Goal: Task Accomplishment & Management: Manage account settings

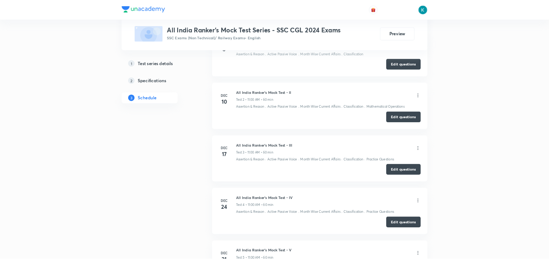
scroll to position [390, 0]
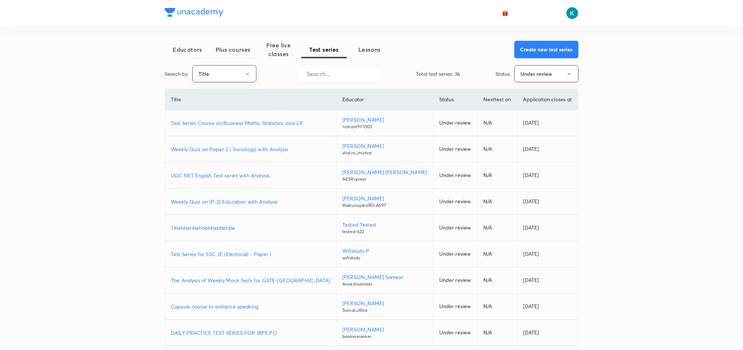
click at [536, 73] on button "Under review" at bounding box center [547, 73] width 64 height 17
click at [541, 74] on button "Under review" at bounding box center [547, 73] width 64 height 17
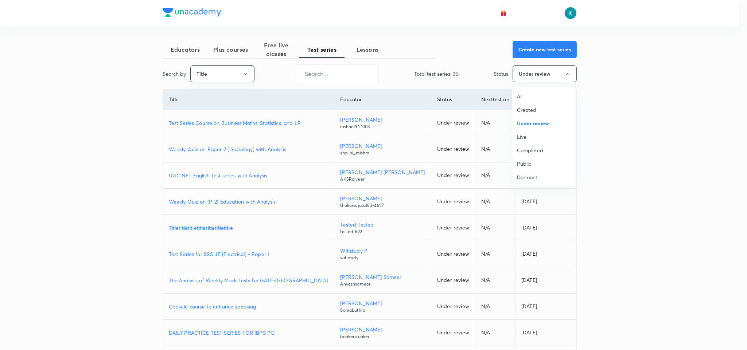
click at [519, 98] on span "All" at bounding box center [544, 97] width 55 height 8
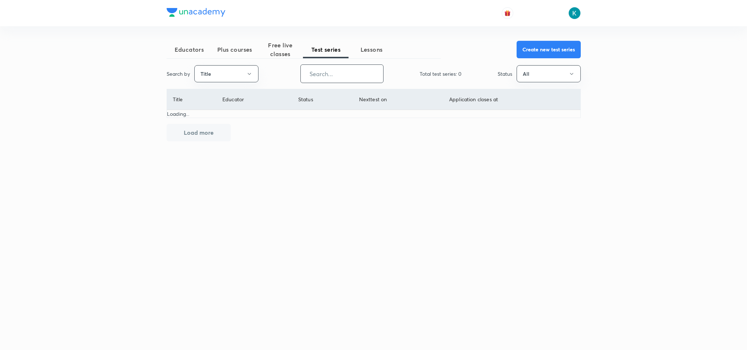
click at [346, 74] on input "text" at bounding box center [342, 73] width 82 height 19
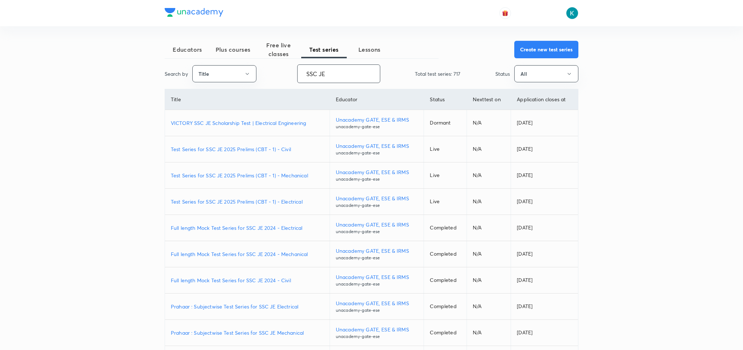
type input "SSC JE"
click at [240, 174] on p "Test Series for SSC JE 2025 Prelims (CBT - 1) - Mechanical" at bounding box center [247, 176] width 153 height 8
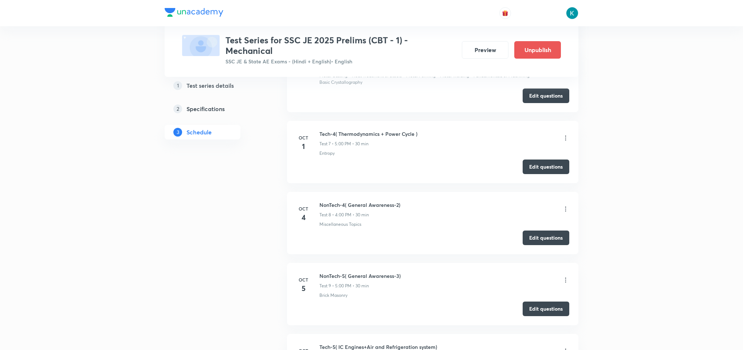
scroll to position [820, 0]
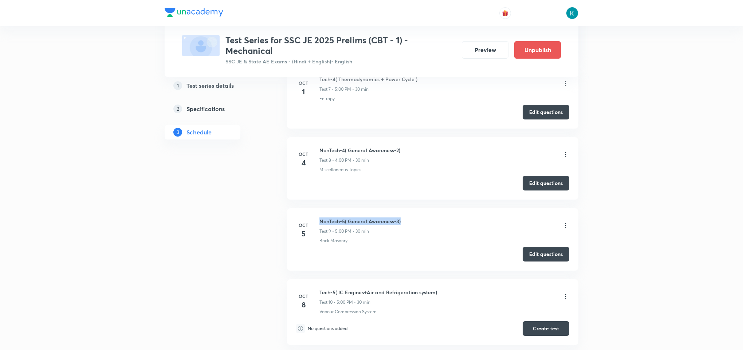
drag, startPoint x: 404, startPoint y: 222, endPoint x: 321, endPoint y: 222, distance: 83.8
click at [321, 222] on div "NonTech-5( General Awareness-3) Test 9 • 5:00 PM • 30 min" at bounding box center [445, 226] width 250 height 17
copy h6 "NonTech-5( General Awareness-3)"
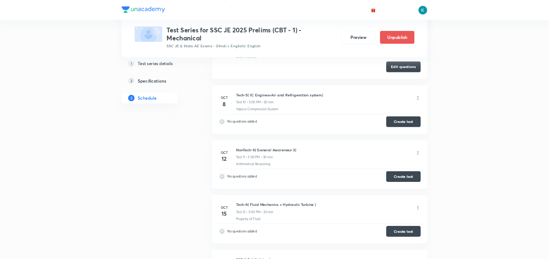
scroll to position [929, 0]
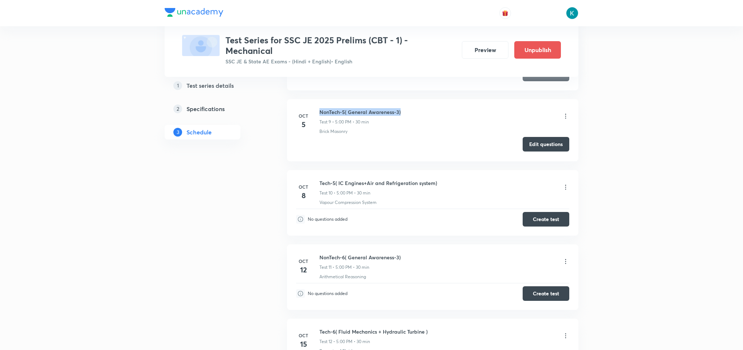
click at [543, 145] on button "Edit questions" at bounding box center [546, 144] width 47 height 15
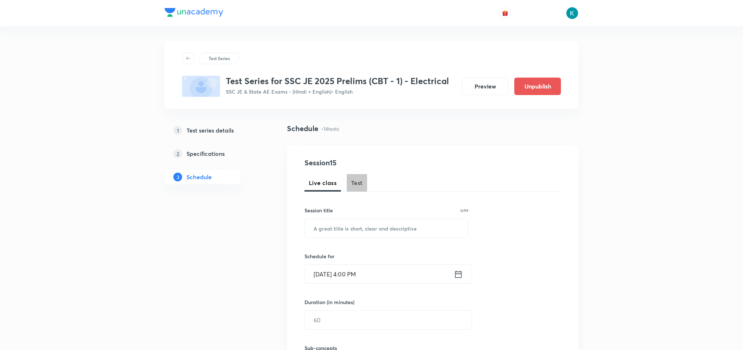
click at [356, 184] on span "Test" at bounding box center [357, 183] width 12 height 9
click at [355, 224] on input "text" at bounding box center [386, 228] width 163 height 19
paste input "NonTech-5( General Awareness-3)"
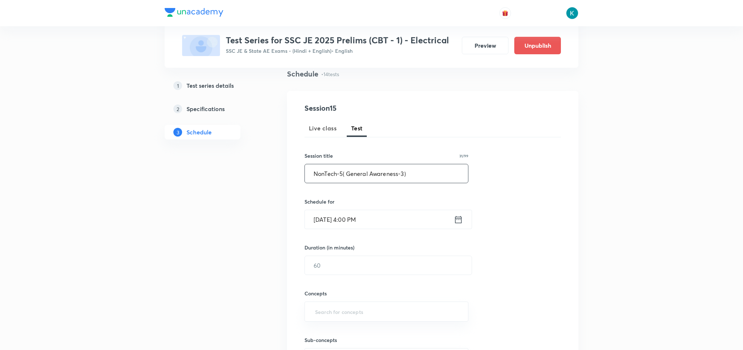
type input "NonTech-5( General Awareness-3)"
click at [459, 219] on icon at bounding box center [458, 220] width 9 height 10
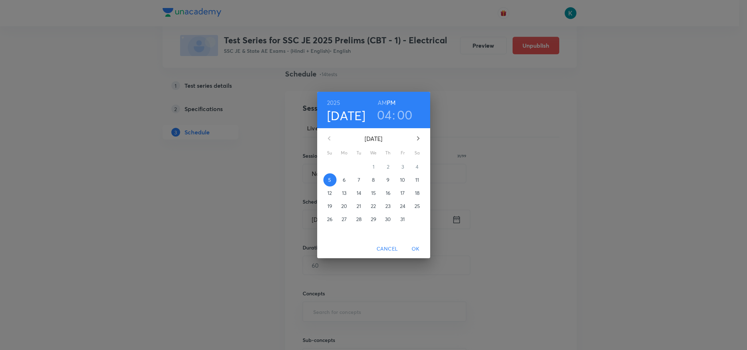
click at [387, 115] on h3 "04" at bounding box center [384, 114] width 15 height 15
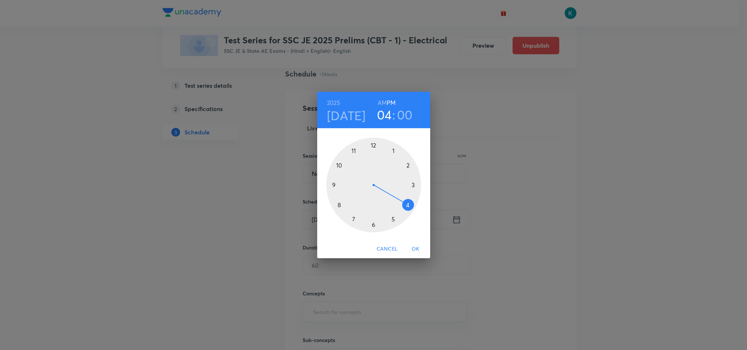
click at [394, 220] on div at bounding box center [373, 185] width 95 height 95
click at [412, 185] on div at bounding box center [373, 185] width 95 height 95
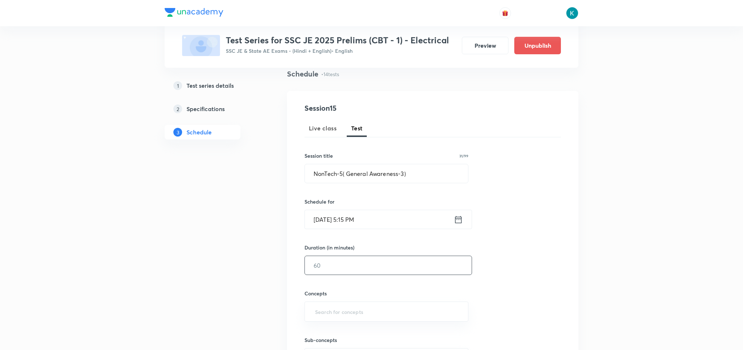
click at [352, 257] on input "text" at bounding box center [388, 265] width 167 height 19
type input "30"
click at [343, 312] on input "text" at bounding box center [387, 311] width 146 height 13
type input "a"
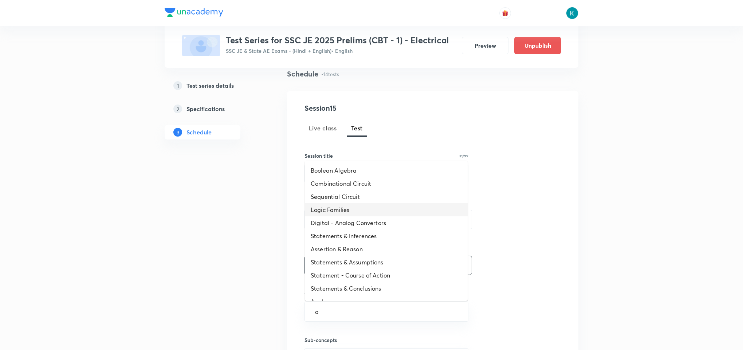
click at [360, 259] on li "Statements & Assumptions" at bounding box center [386, 262] width 163 height 13
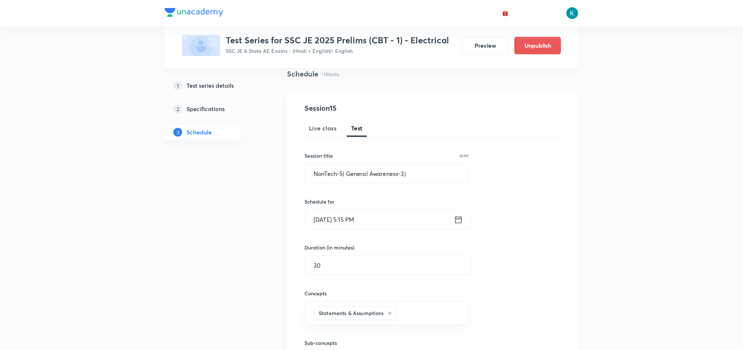
scroll to position [219, 0]
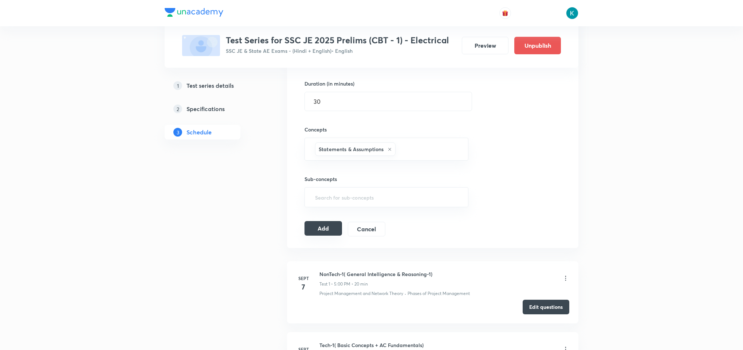
click at [320, 229] on button "Add" at bounding box center [324, 228] width 38 height 15
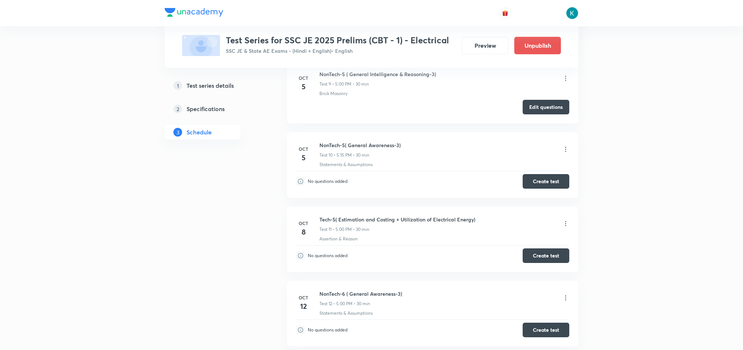
scroll to position [656, 0]
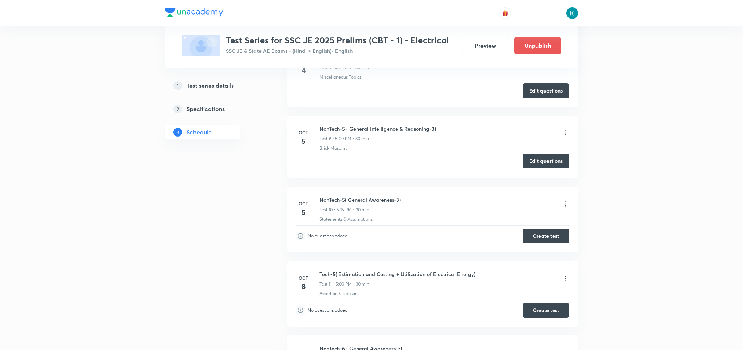
click at [543, 164] on button "Edit questions" at bounding box center [546, 161] width 47 height 15
click at [543, 238] on button "Create test" at bounding box center [546, 235] width 47 height 15
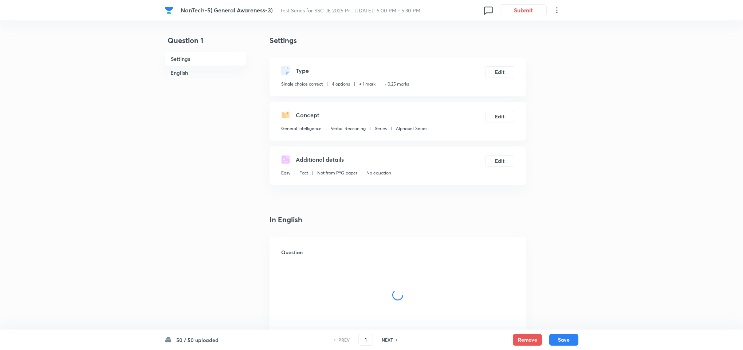
checkbox input "true"
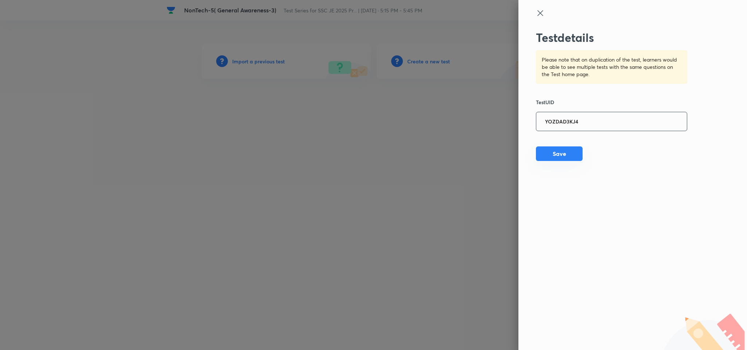
type input "YOZDAD3KJ4"
click at [552, 156] on button "Save" at bounding box center [559, 153] width 47 height 15
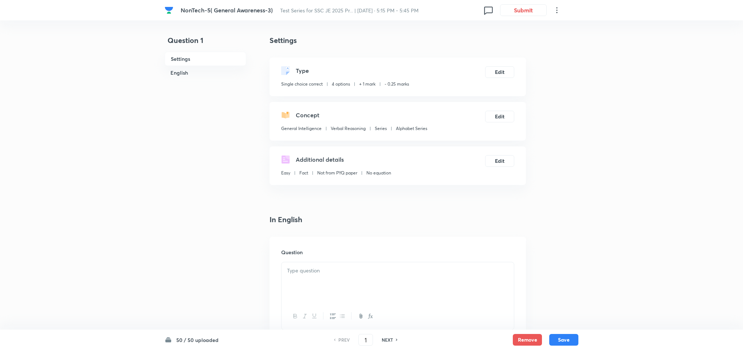
checkbox input "true"
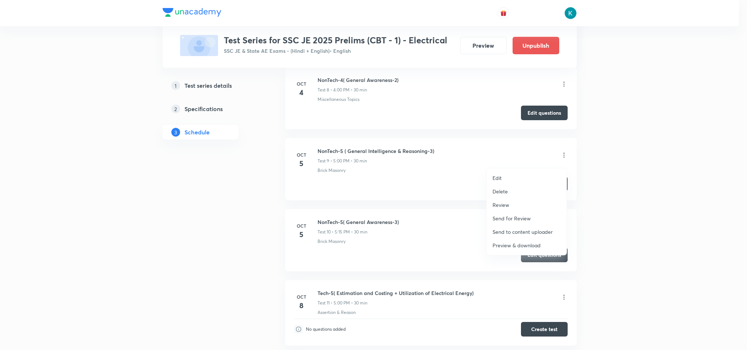
click at [501, 188] on p "Delete" at bounding box center [499, 192] width 15 height 8
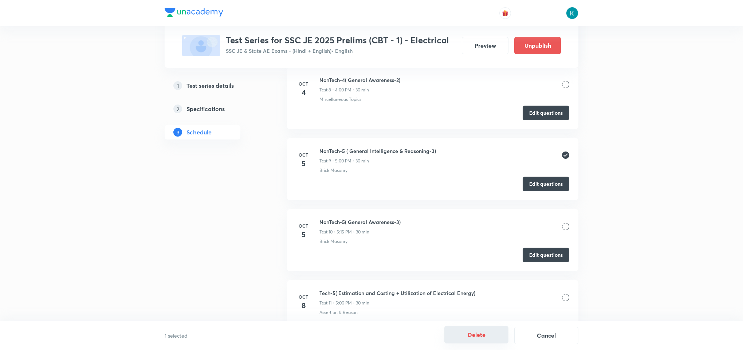
click at [458, 330] on button "Delete" at bounding box center [477, 334] width 64 height 17
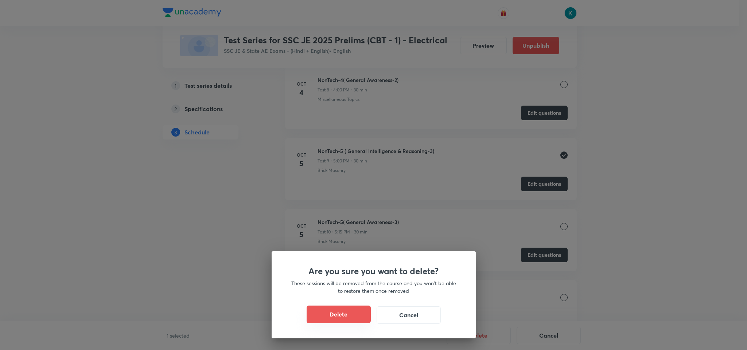
click at [338, 309] on button "Delete" at bounding box center [338, 314] width 64 height 17
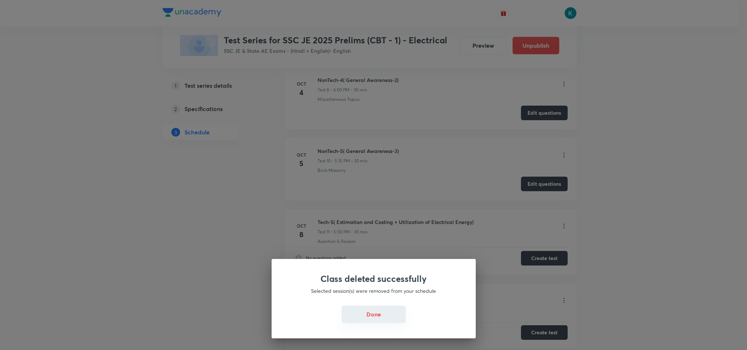
click at [386, 312] on button "Done" at bounding box center [373, 314] width 64 height 17
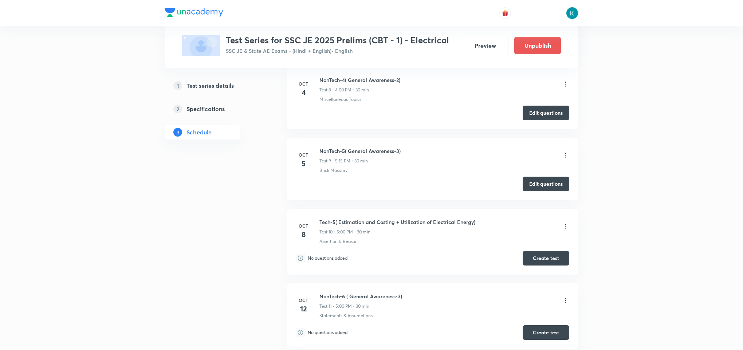
click at [565, 159] on icon at bounding box center [565, 155] width 7 height 7
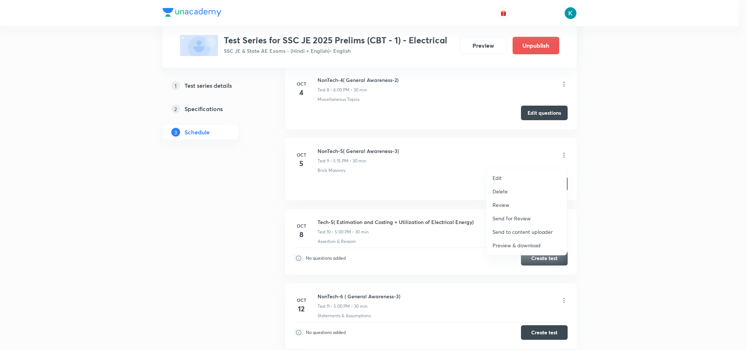
click at [498, 173] on li "Edit" at bounding box center [526, 177] width 80 height 13
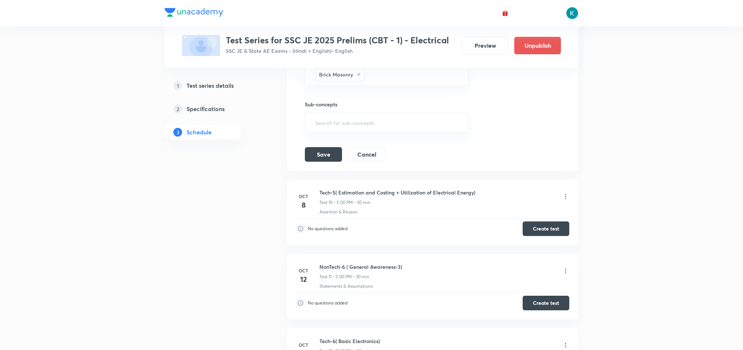
scroll to position [711, 0]
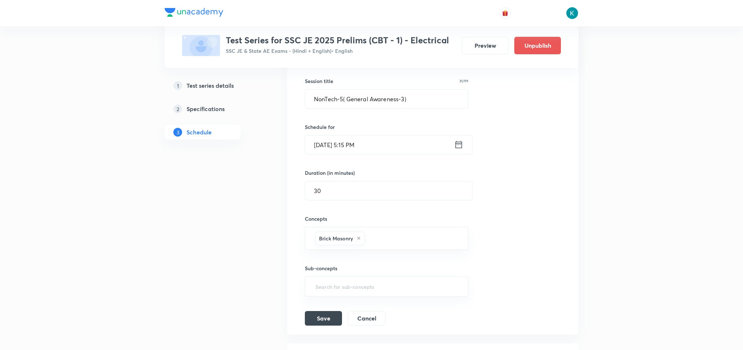
click at [457, 148] on icon at bounding box center [459, 144] width 7 height 7
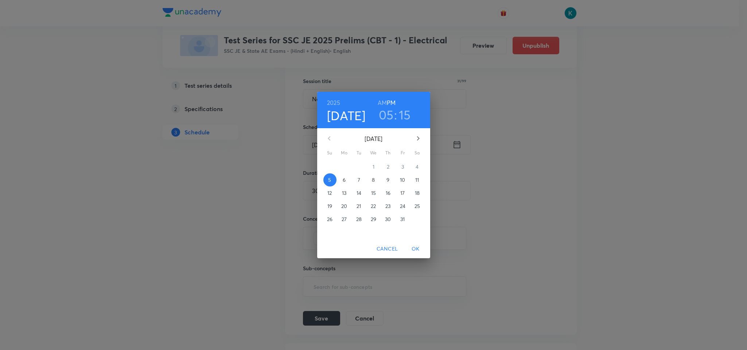
click at [405, 114] on h3 "15" at bounding box center [405, 114] width 12 height 15
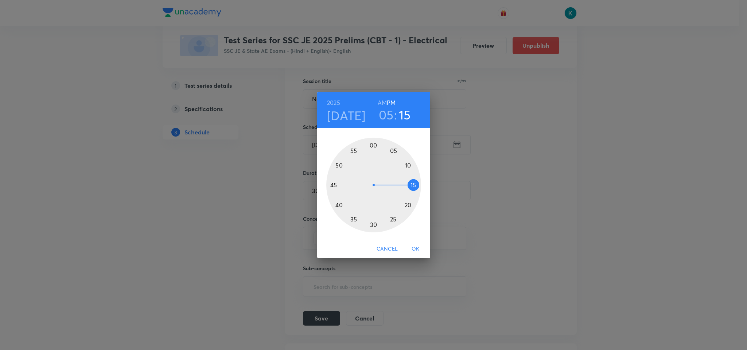
click at [372, 144] on div at bounding box center [373, 185] width 95 height 95
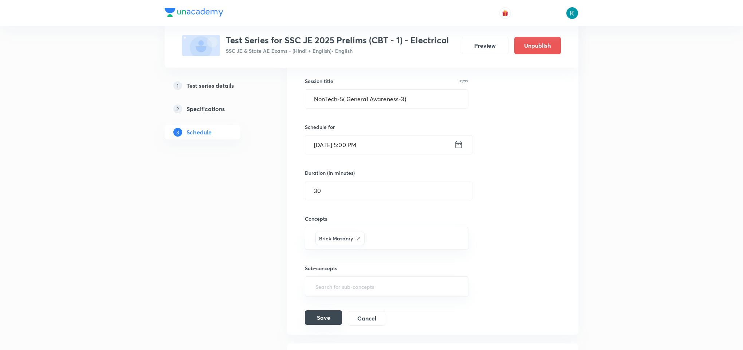
click at [320, 325] on button "Save" at bounding box center [323, 317] width 37 height 15
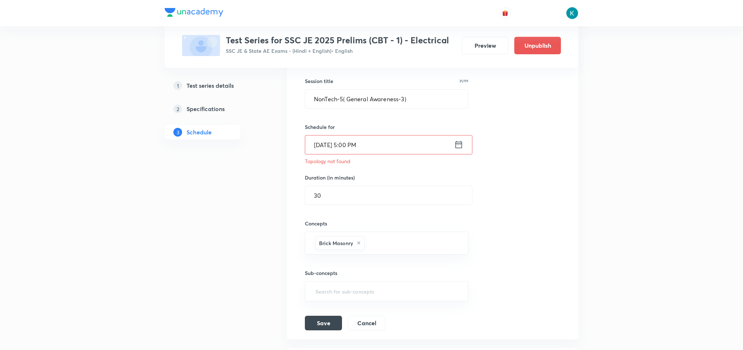
scroll to position [601, 0]
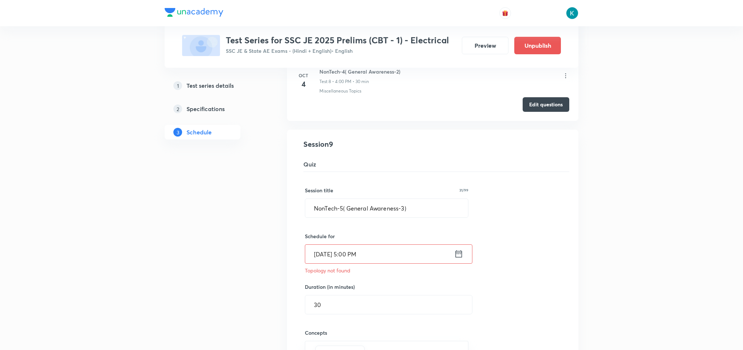
click at [619, 151] on div "Test Series Test Series for SSC JE 2025 Prelims (CBT - 1) - Electrical SSC JE &…" at bounding box center [371, 144] width 743 height 1490
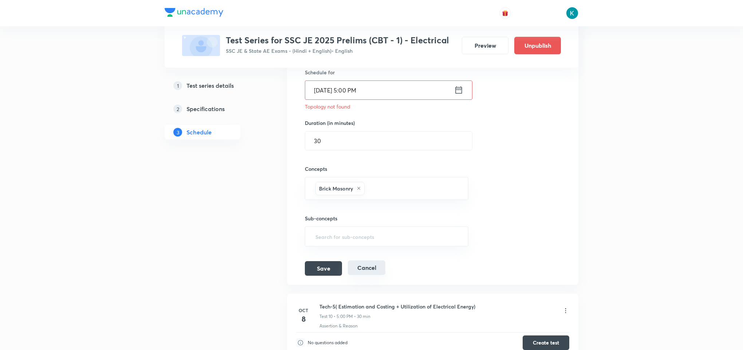
click at [373, 275] on button "Cancel" at bounding box center [367, 268] width 38 height 15
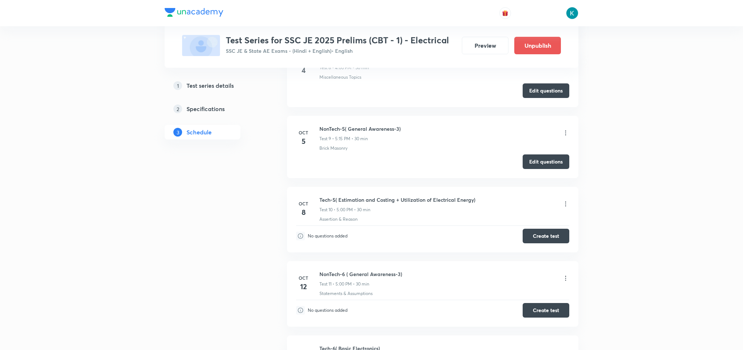
scroll to position [601, 0]
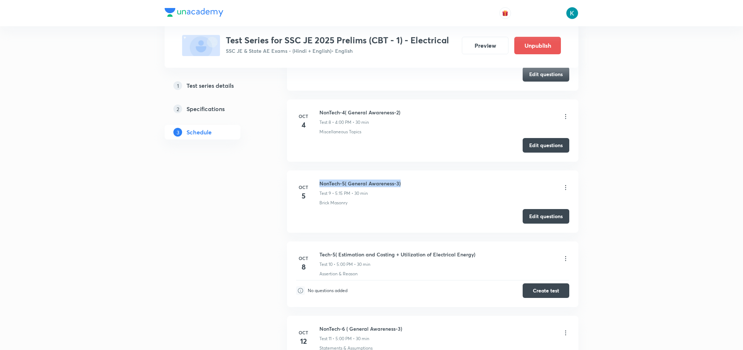
drag, startPoint x: 404, startPoint y: 184, endPoint x: 319, endPoint y: 183, distance: 84.5
click at [320, 183] on div "NonTech-5( General Awareness-3) Test 9 • 5:15 PM • 30 min" at bounding box center [445, 188] width 250 height 17
copy h6 "NonTech-5( General Awareness-3)"
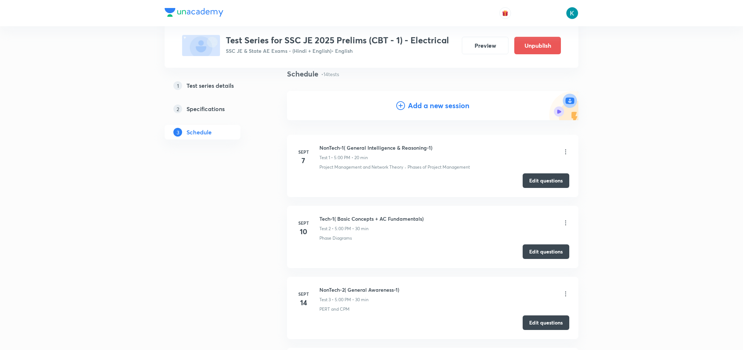
scroll to position [0, 0]
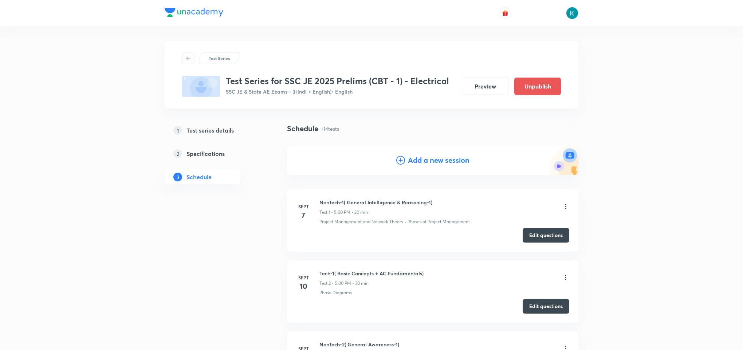
click at [438, 163] on h4 "Add a new session" at bounding box center [439, 160] width 62 height 11
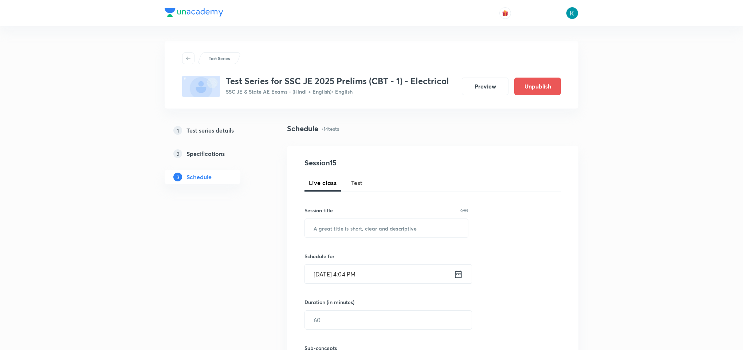
click at [354, 179] on span "Test" at bounding box center [357, 183] width 12 height 9
click at [338, 233] on input "text" at bounding box center [386, 228] width 163 height 19
paste input "NonTech-5( General Awareness-3)"
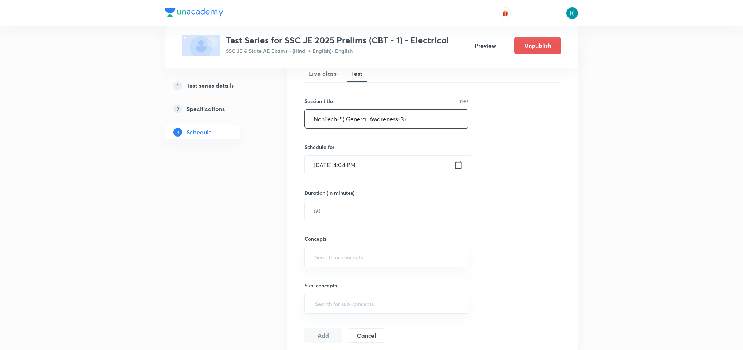
type input "NonTech-5( General Awareness-3)"
click at [458, 165] on icon at bounding box center [458, 165] width 9 height 10
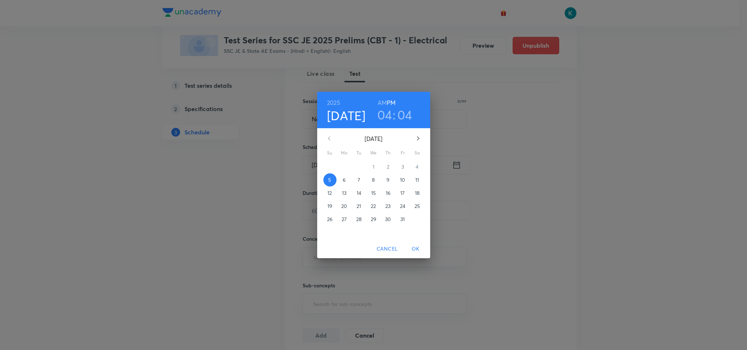
click at [385, 110] on h3 "04" at bounding box center [384, 114] width 15 height 15
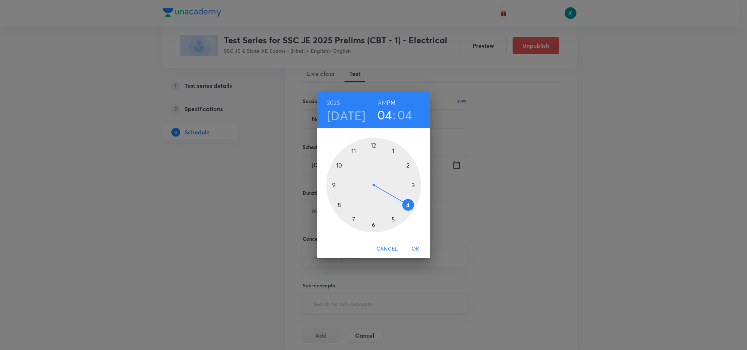
click at [394, 220] on div at bounding box center [373, 185] width 95 height 95
click at [372, 144] on div at bounding box center [373, 185] width 95 height 95
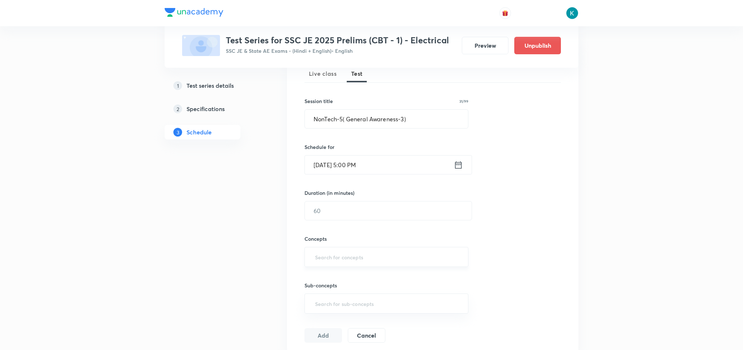
scroll to position [164, 0]
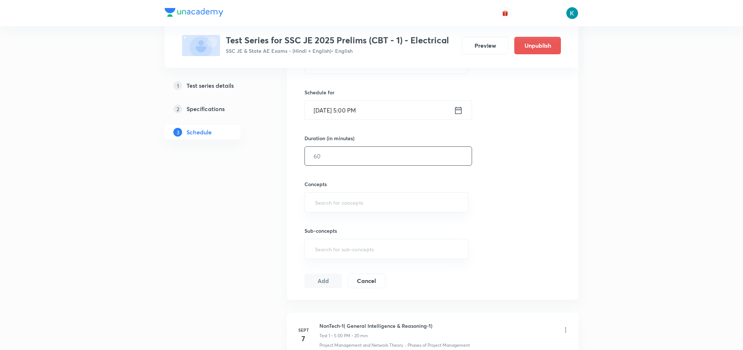
click at [375, 157] on input "text" at bounding box center [388, 156] width 167 height 19
type input "30"
click at [357, 203] on input "text" at bounding box center [387, 202] width 146 height 13
type input "a"
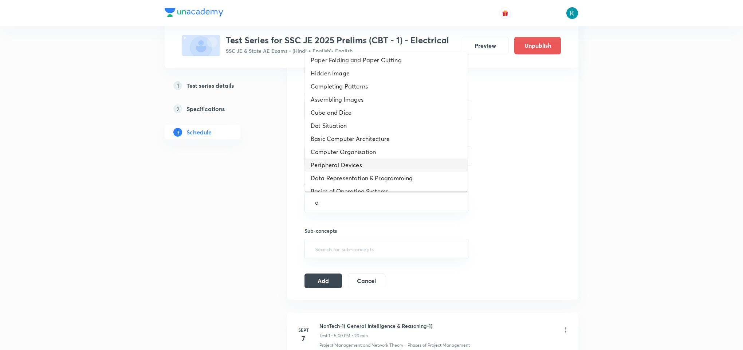
scroll to position [62, 0]
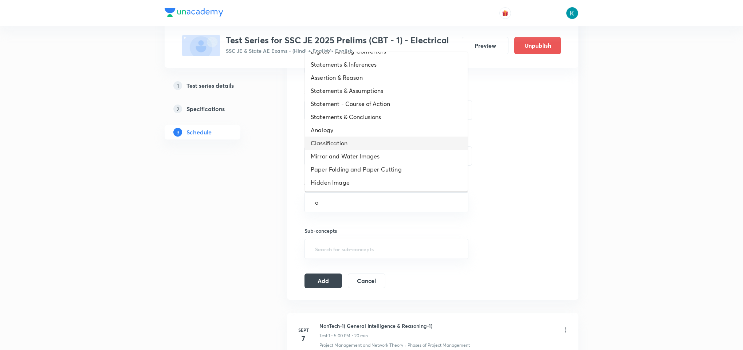
click at [347, 139] on li "Classification" at bounding box center [386, 143] width 163 height 13
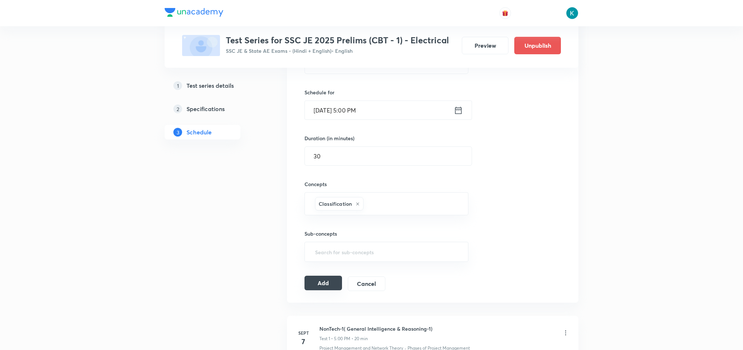
click at [322, 282] on button "Add" at bounding box center [324, 283] width 38 height 15
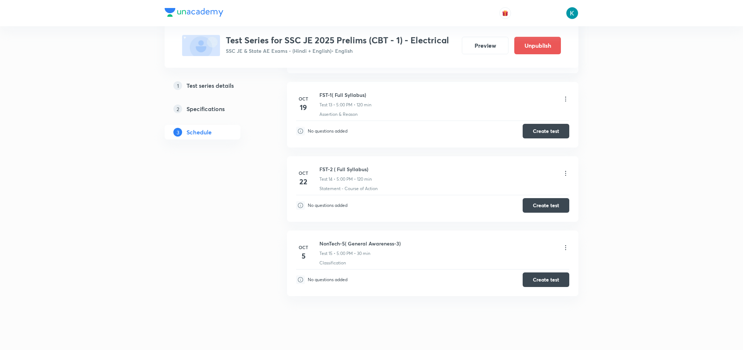
scroll to position [1005, 0]
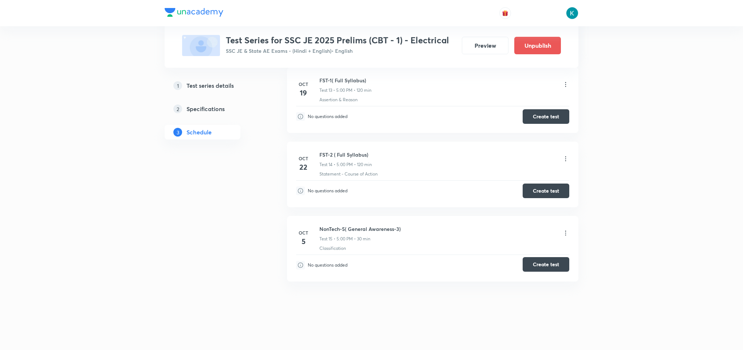
click at [549, 263] on button "Create test" at bounding box center [546, 264] width 47 height 15
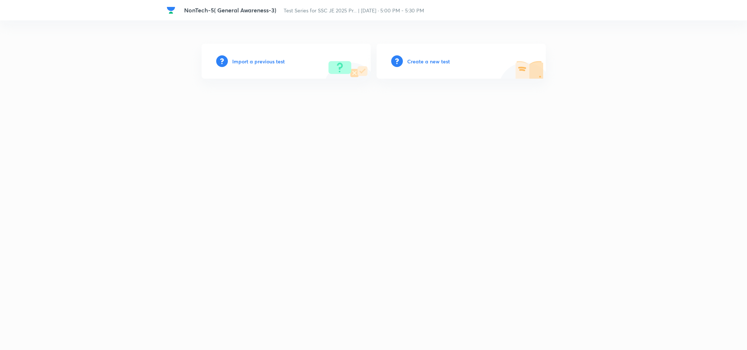
click at [257, 58] on h6 "Import a previous test" at bounding box center [258, 62] width 52 height 8
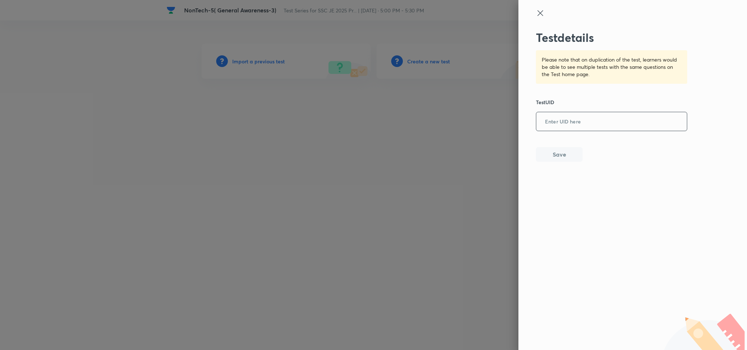
click at [589, 123] on input "text" at bounding box center [611, 122] width 150 height 18
paste input "YOZDAD3KJ4"
type input "YOZDAD3KJ4"
click at [564, 150] on button "Save" at bounding box center [559, 153] width 47 height 15
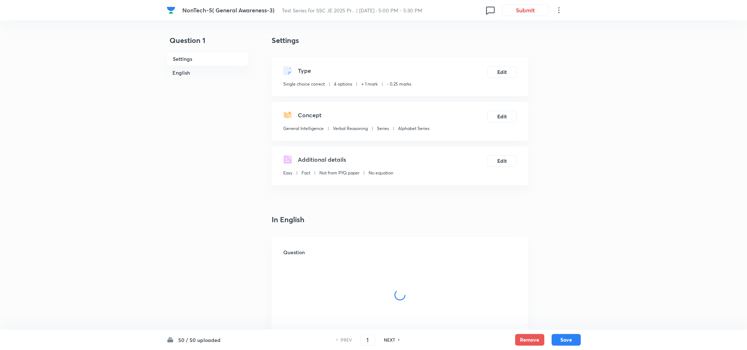
checkbox input "true"
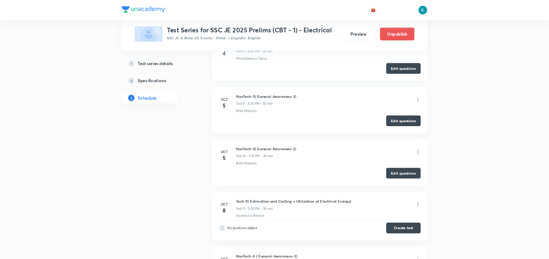
scroll to position [895, 0]
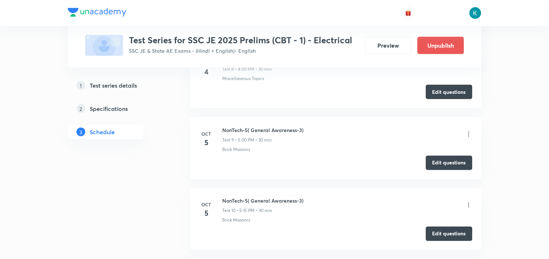
drag, startPoint x: 0, startPoint y: 0, endPoint x: 122, endPoint y: 214, distance: 246.5
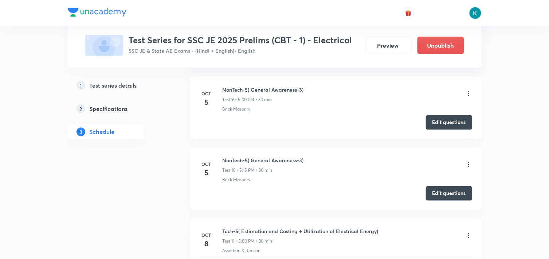
click at [466, 168] on icon at bounding box center [468, 164] width 7 height 7
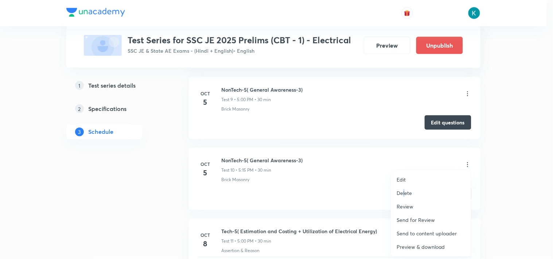
click at [404, 193] on p "Delete" at bounding box center [404, 193] width 15 height 8
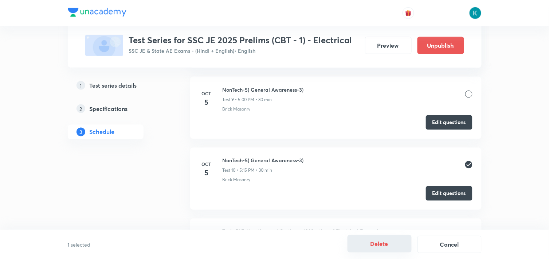
click at [367, 240] on button "Delete" at bounding box center [380, 243] width 64 height 17
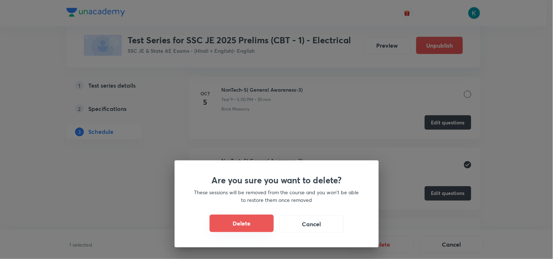
click at [261, 226] on button "Delete" at bounding box center [242, 223] width 64 height 17
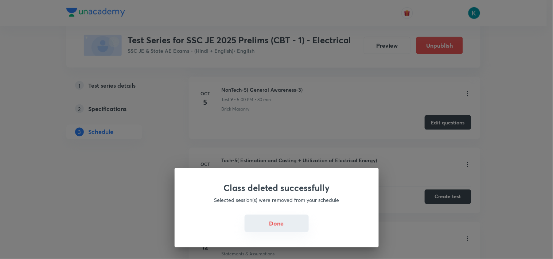
click at [276, 223] on button "Done" at bounding box center [277, 223] width 64 height 17
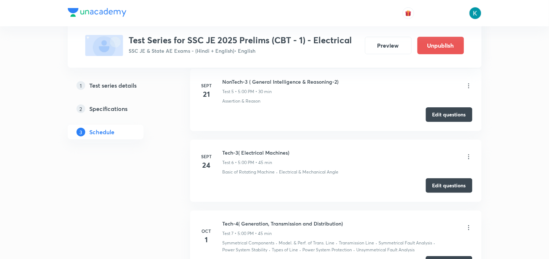
scroll to position [612, 0]
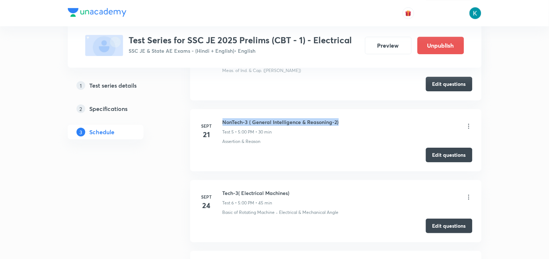
drag, startPoint x: 341, startPoint y: 120, endPoint x: 222, endPoint y: 123, distance: 118.5
click at [223, 123] on div "NonTech-3 ( General Intelligence & Reasoning-2) Test 5 • 5:00 PM • 30 min" at bounding box center [348, 126] width 250 height 17
drag, startPoint x: 337, startPoint y: 121, endPoint x: 223, endPoint y: 118, distance: 114.4
click at [223, 118] on h6 "NonTech-3 ( General Intelligence & Reasoning-2)" at bounding box center [281, 122] width 116 height 8
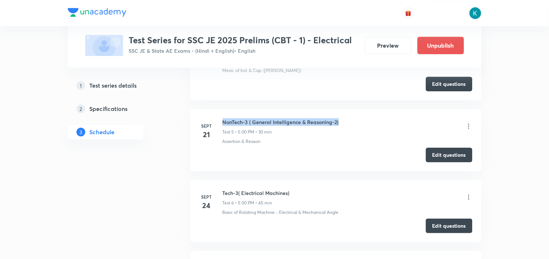
copy h6 "NonTech-3 ( General Intelligence & Reasoning-2)"
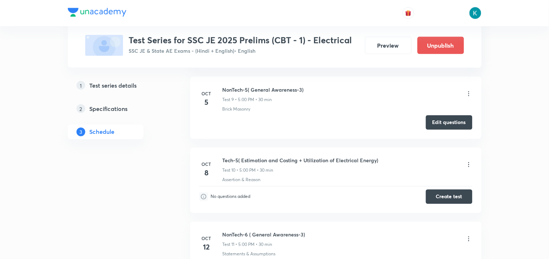
scroll to position [1017, 0]
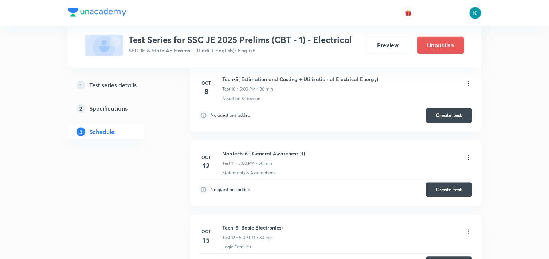
click at [468, 158] on icon at bounding box center [468, 158] width 7 height 7
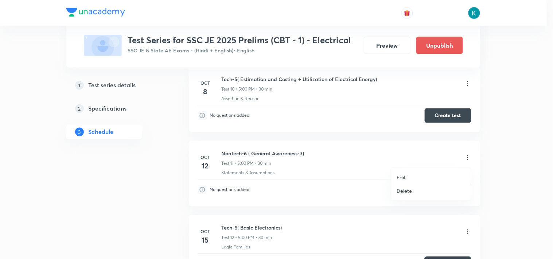
click at [404, 176] on p "Edit" at bounding box center [401, 178] width 9 height 8
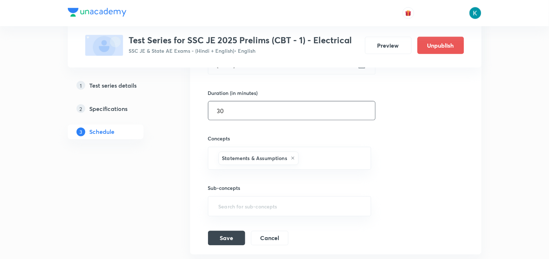
scroll to position [855, 0]
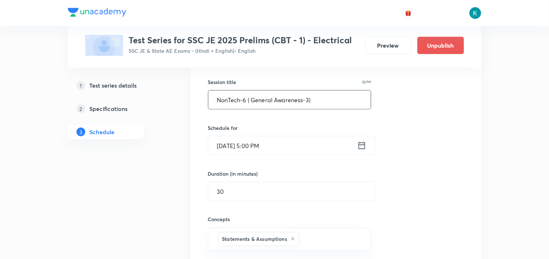
drag, startPoint x: 316, startPoint y: 103, endPoint x: 248, endPoint y: 100, distance: 67.8
click at [248, 100] on input "NonTech-6 ( General Awareness-3)" at bounding box center [289, 100] width 163 height 19
paste input "NonTech-3 ( General Intelligence & Reasoning-2)"
drag, startPoint x: 260, startPoint y: 99, endPoint x: 265, endPoint y: 108, distance: 10.4
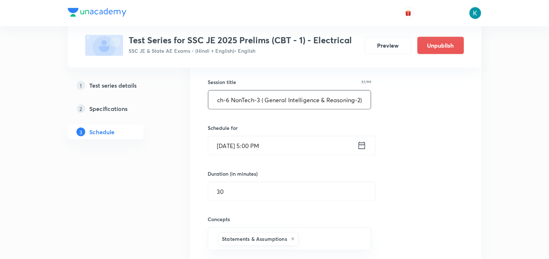
click at [259, 98] on input "NonTech-6 NonTech-3 ( General Intelligence & Reasoning-2)" at bounding box center [289, 100] width 163 height 19
click at [347, 99] on input "NonTech-6 ( General Intelligence & Reasoning-2)" at bounding box center [289, 100] width 163 height 19
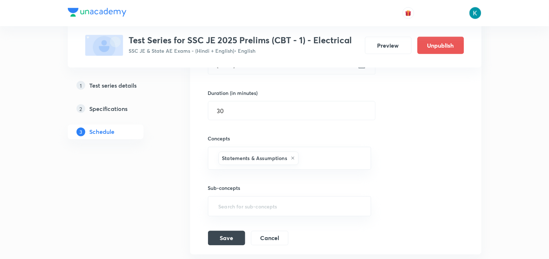
scroll to position [977, 0]
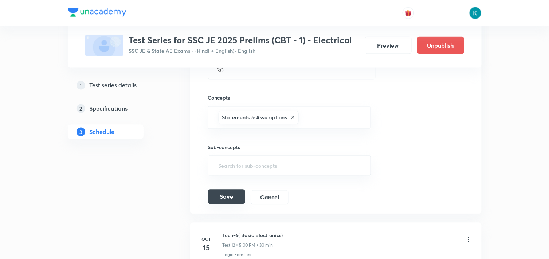
type input "NonTech-6 ( General Intelligence & Reasoning-3)"
click at [232, 197] on button "Save" at bounding box center [226, 197] width 37 height 15
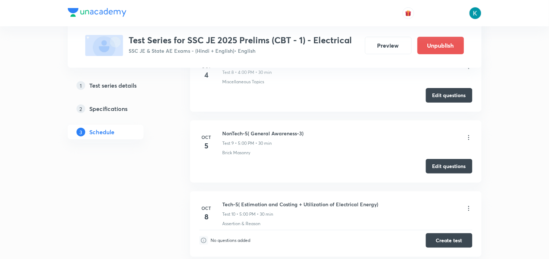
scroll to position [611, 0]
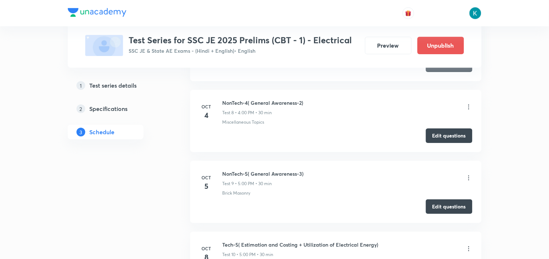
click at [469, 179] on icon at bounding box center [468, 178] width 7 height 7
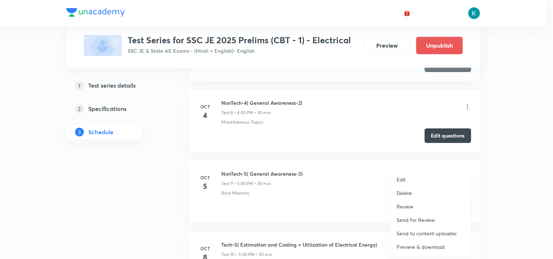
click at [401, 180] on p "Edit" at bounding box center [401, 180] width 9 height 8
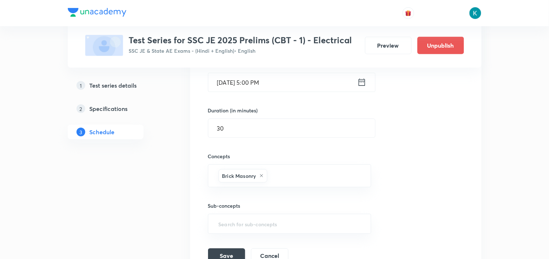
scroll to position [813, 0]
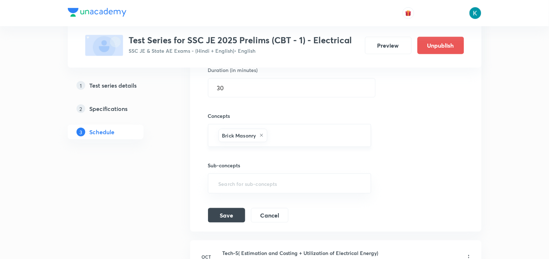
click at [272, 137] on input "text" at bounding box center [315, 135] width 93 height 13
type input "a"
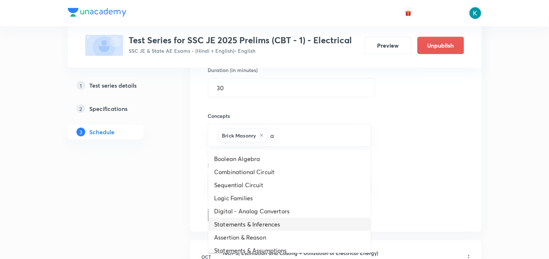
click at [259, 221] on li "Statements & Inferences" at bounding box center [289, 224] width 163 height 13
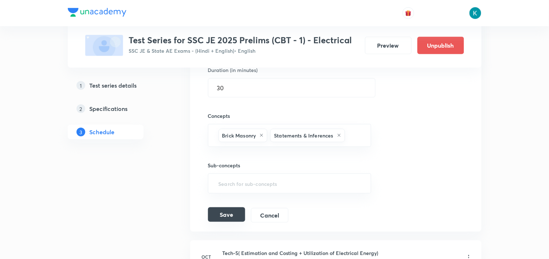
click at [224, 219] on button "Save" at bounding box center [226, 215] width 37 height 15
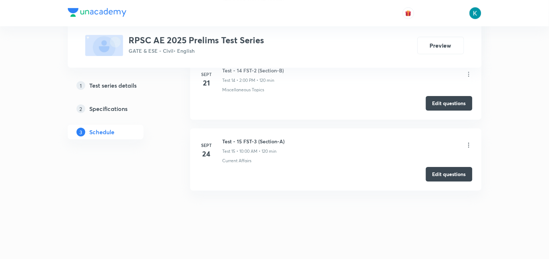
scroll to position [1271, 0]
